Goal: Task Accomplishment & Management: Manage account settings

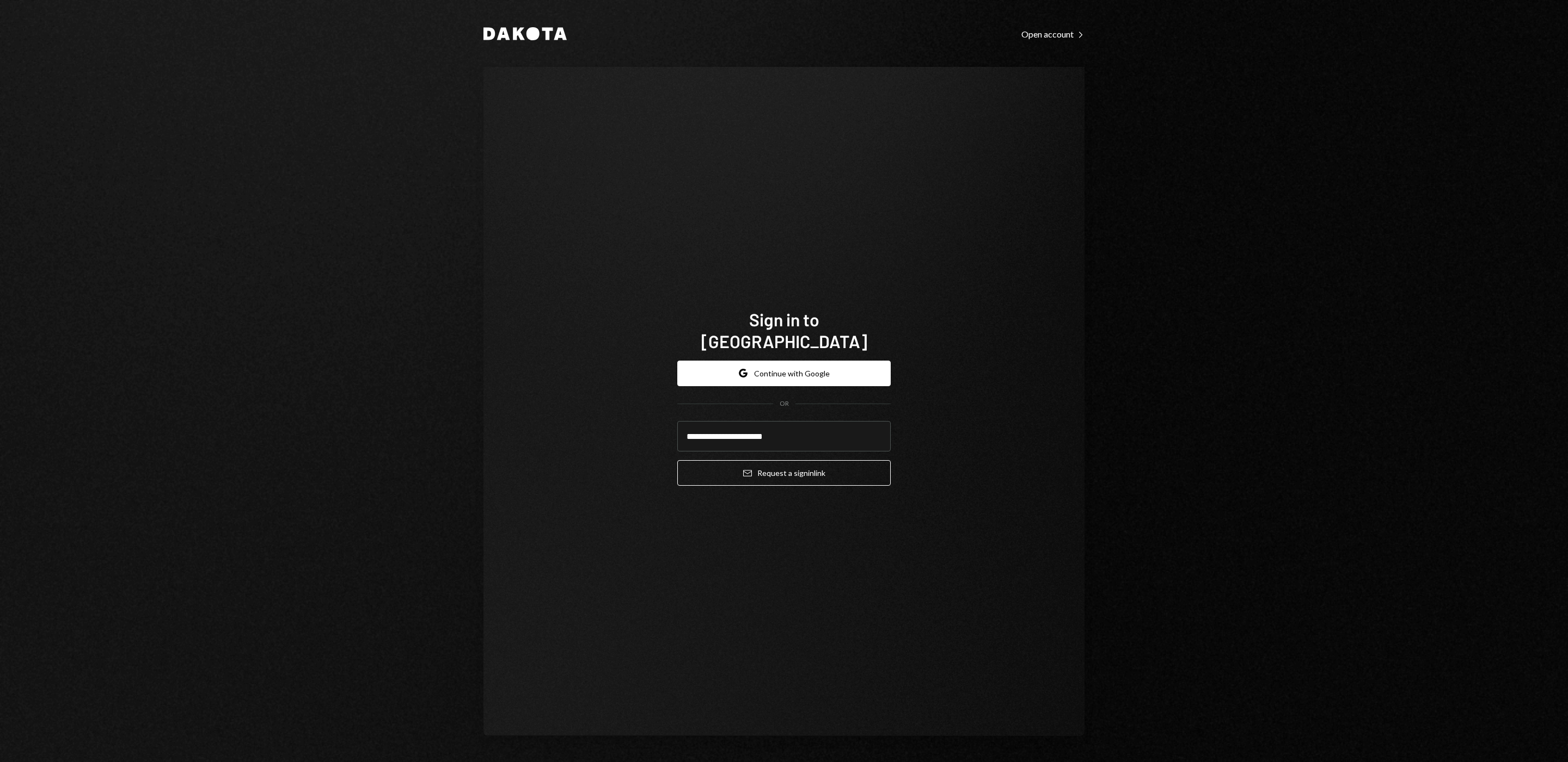
type input "**********"
click at [817, 460] on button "Email Request a sign in link" at bounding box center [783, 473] width 214 height 26
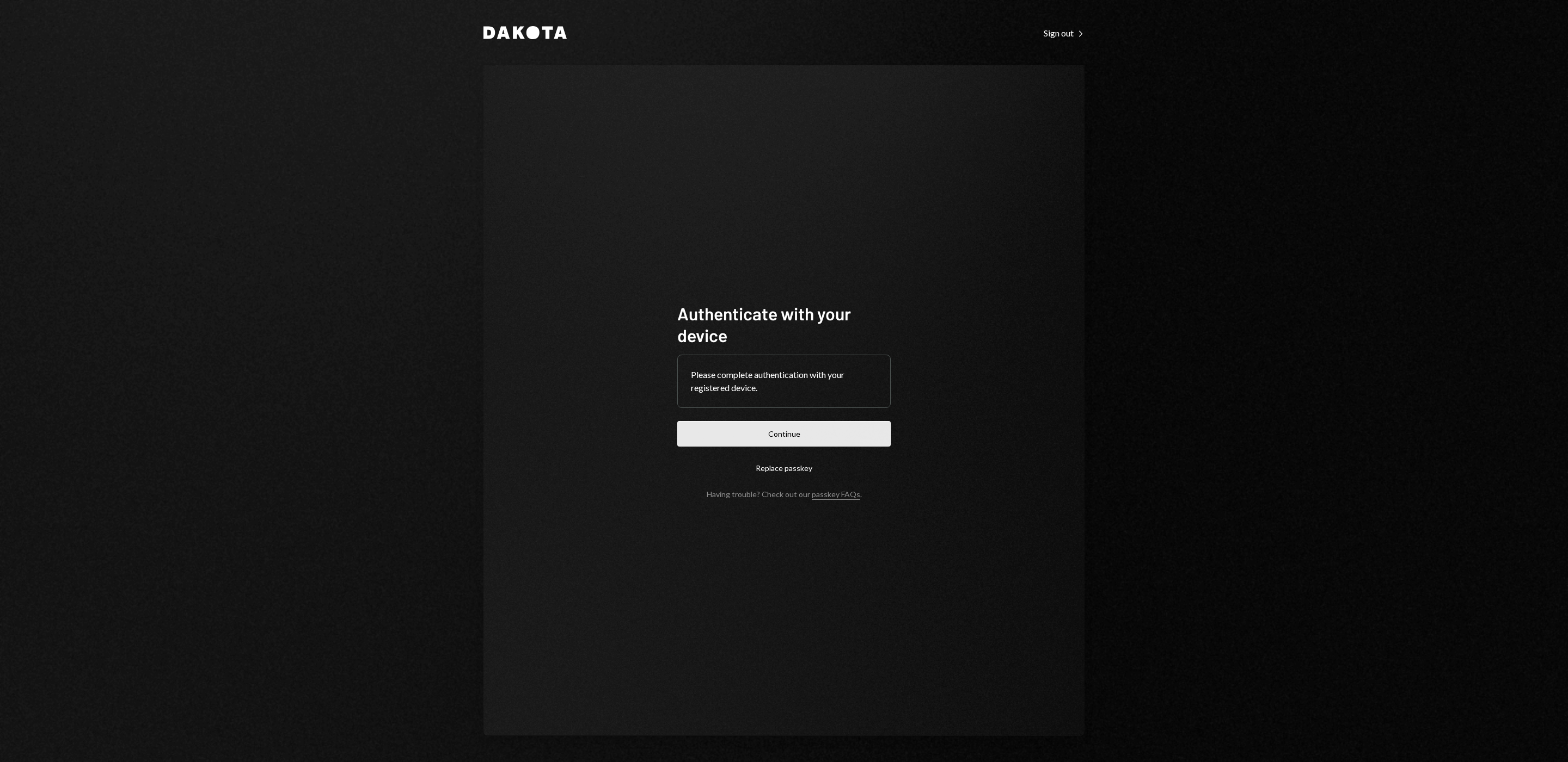
click at [858, 426] on button "Continue" at bounding box center [783, 434] width 214 height 26
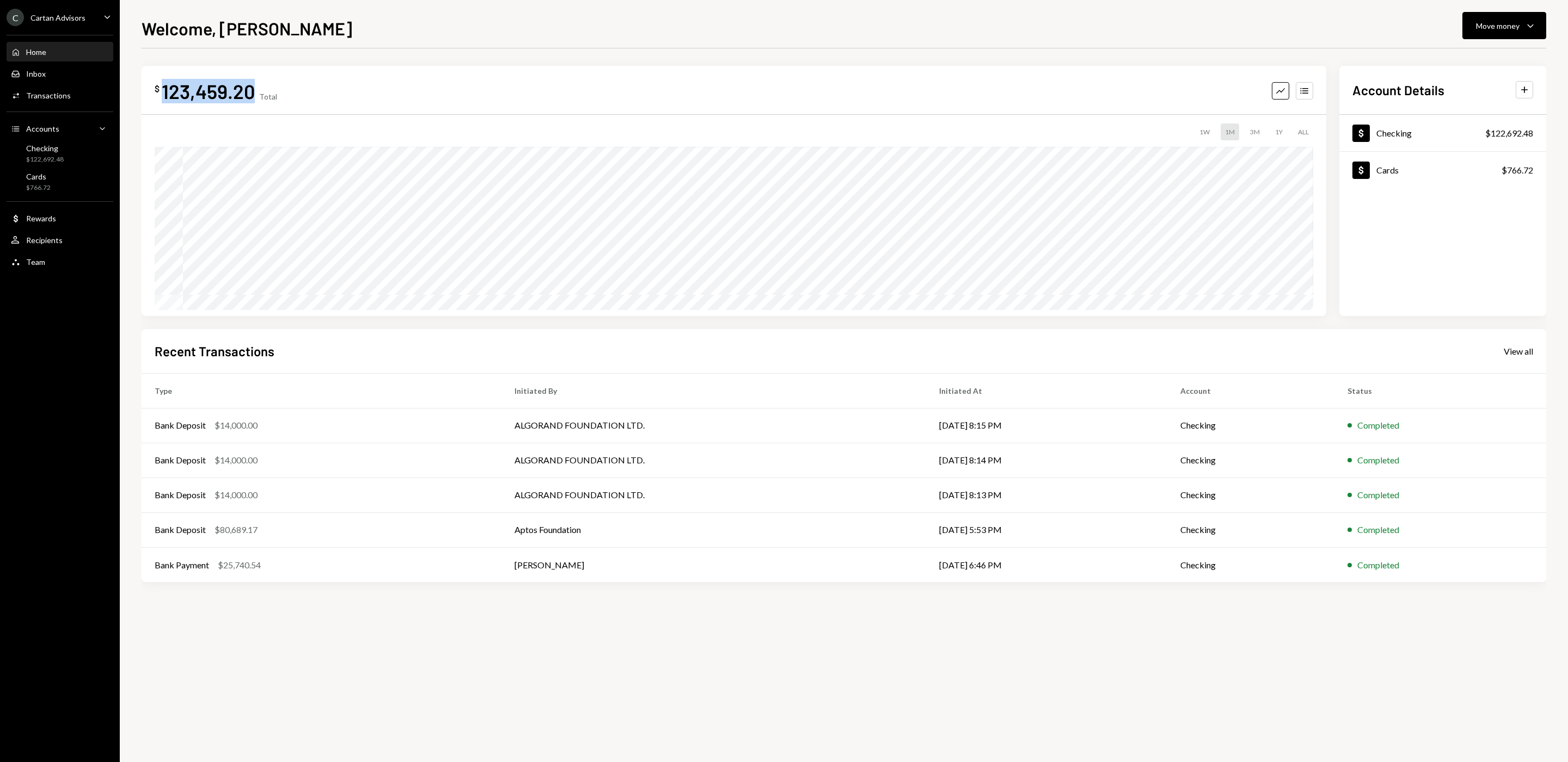
drag, startPoint x: 255, startPoint y: 93, endPoint x: 164, endPoint y: 83, distance: 91.5
click at [164, 83] on div "$ 123,459.20 Total" at bounding box center [216, 90] width 122 height 25
copy div "123,459.20"
click at [1520, 353] on div "View all" at bounding box center [1518, 351] width 30 height 11
